Goal: Task Accomplishment & Management: Manage account settings

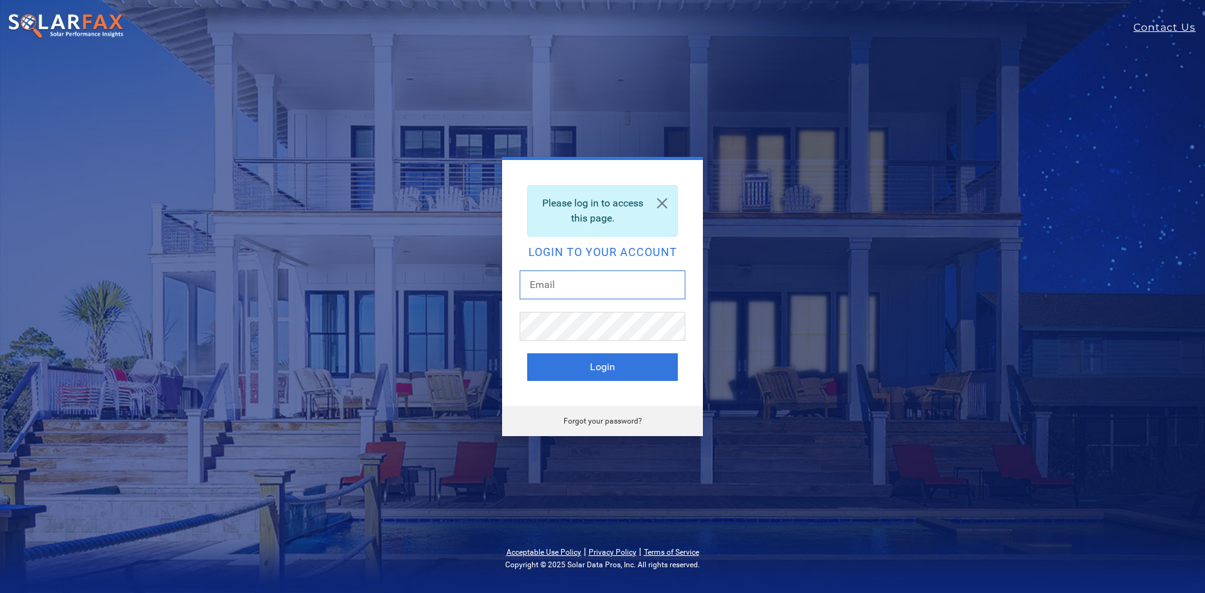
click at [578, 281] on input "text" at bounding box center [602, 284] width 166 height 29
type input "[EMAIL_ADDRESS][DOMAIN_NAME]"
click at [591, 358] on button "Login" at bounding box center [602, 367] width 151 height 28
click at [590, 420] on link "Forgot your password?" at bounding box center [602, 421] width 78 height 9
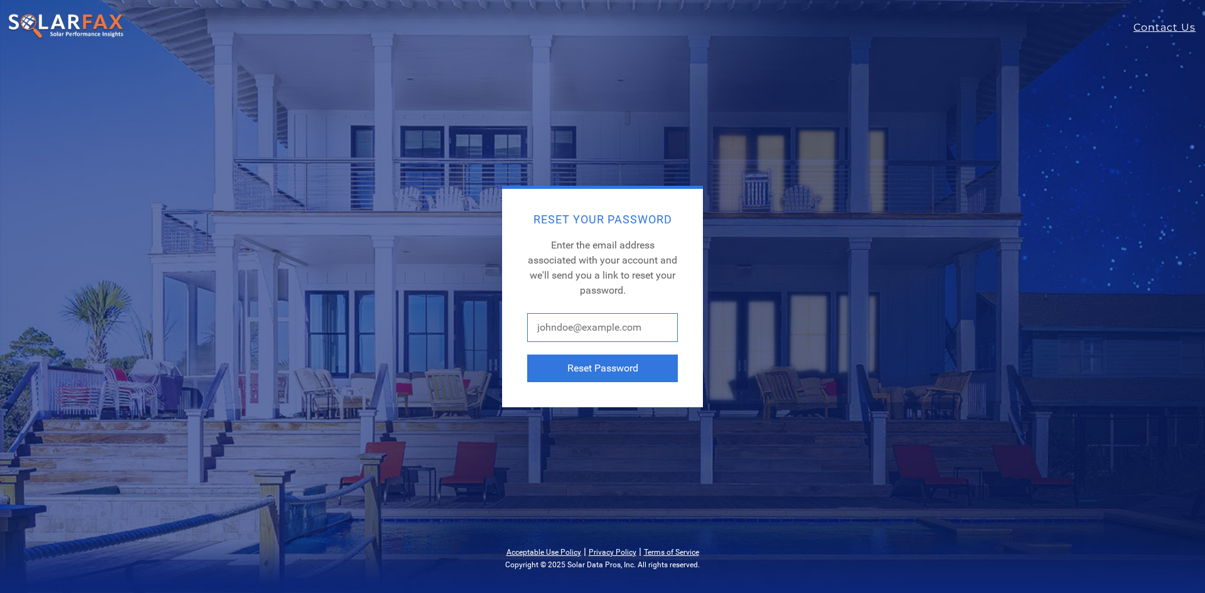
click at [568, 334] on input "text" at bounding box center [602, 327] width 151 height 29
drag, startPoint x: 622, startPoint y: 331, endPoint x: 643, endPoint y: 324, distance: 22.2
click at [645, 327] on input "ashaw@vitalenergysolar.com" at bounding box center [602, 327] width 151 height 29
type input "ashaw@vitalenergysolutions.com"
click at [635, 369] on button "Reset Password" at bounding box center [602, 368] width 151 height 28
